Goal: Book appointment/travel/reservation

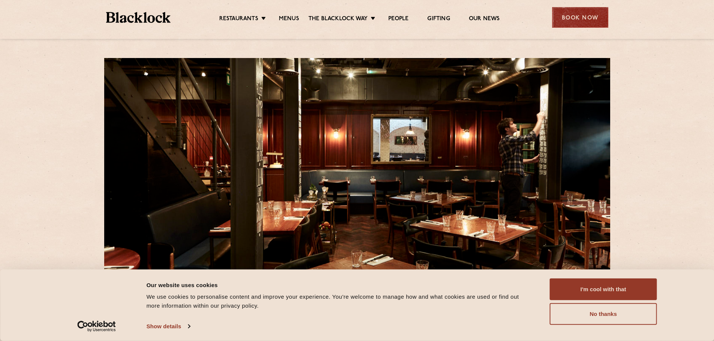
click at [595, 15] on div "Book Now" at bounding box center [580, 17] width 56 height 21
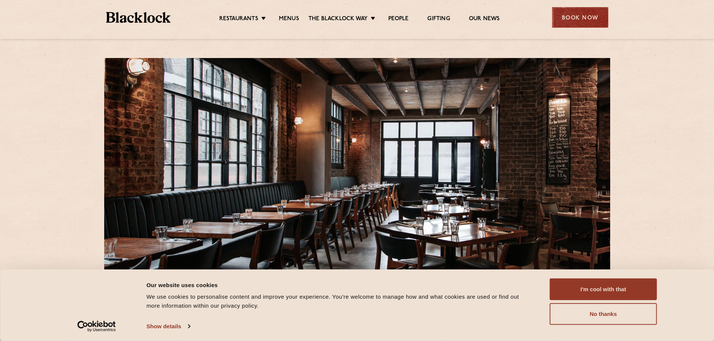
click at [584, 20] on div "Book Now" at bounding box center [580, 17] width 56 height 21
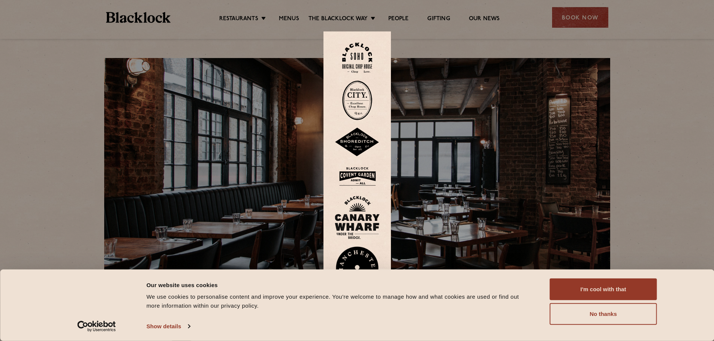
click at [365, 142] on img at bounding box center [357, 142] width 45 height 29
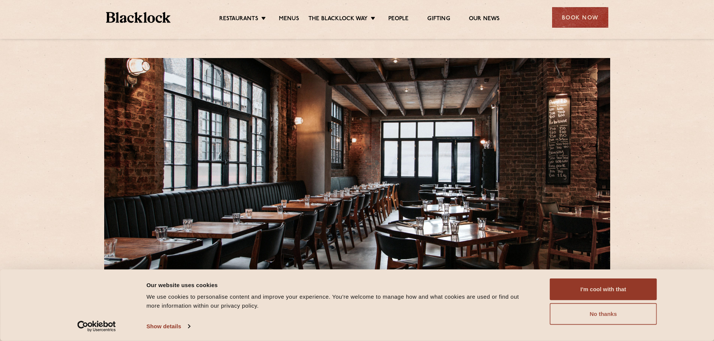
click at [604, 310] on button "No thanks" at bounding box center [603, 315] width 107 height 22
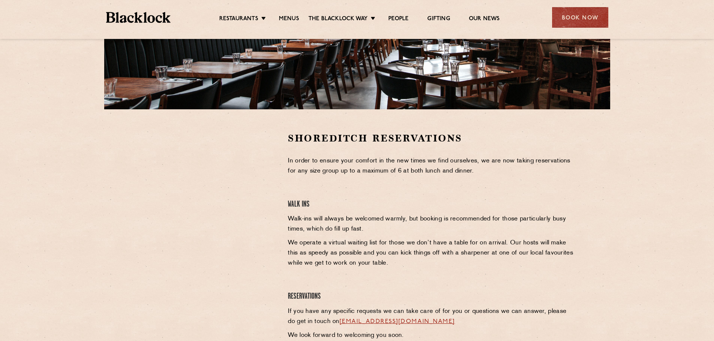
scroll to position [225, 0]
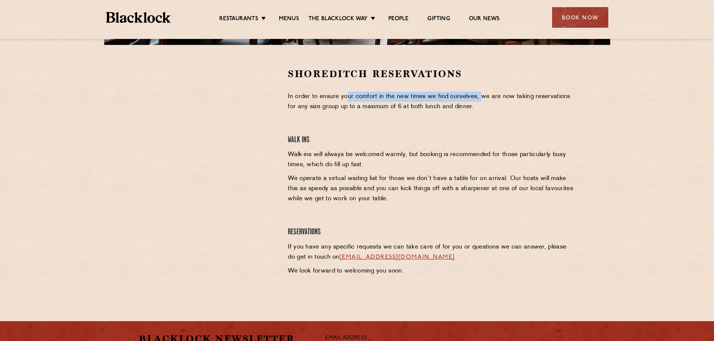
drag, startPoint x: 346, startPoint y: 92, endPoint x: 480, endPoint y: 89, distance: 134.2
click at [480, 89] on div "Shoreditch Reservations In order to ensure your comfort in the new times we fin…" at bounding box center [431, 173] width 299 height 213
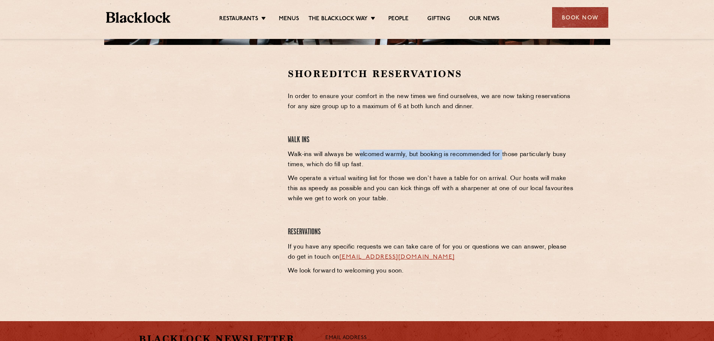
drag, startPoint x: 358, startPoint y: 154, endPoint x: 502, endPoint y: 158, distance: 143.6
click at [502, 158] on p "Walk-ins will always be welcomed warmly, but booking is recommended for those p…" at bounding box center [432, 160] width 288 height 20
drag, startPoint x: 389, startPoint y: 165, endPoint x: 381, endPoint y: 165, distance: 7.9
click at [387, 165] on p "Walk-ins will always be welcomed warmly, but booking is recommended for those p…" at bounding box center [432, 160] width 288 height 20
